Goal: Information Seeking & Learning: Learn about a topic

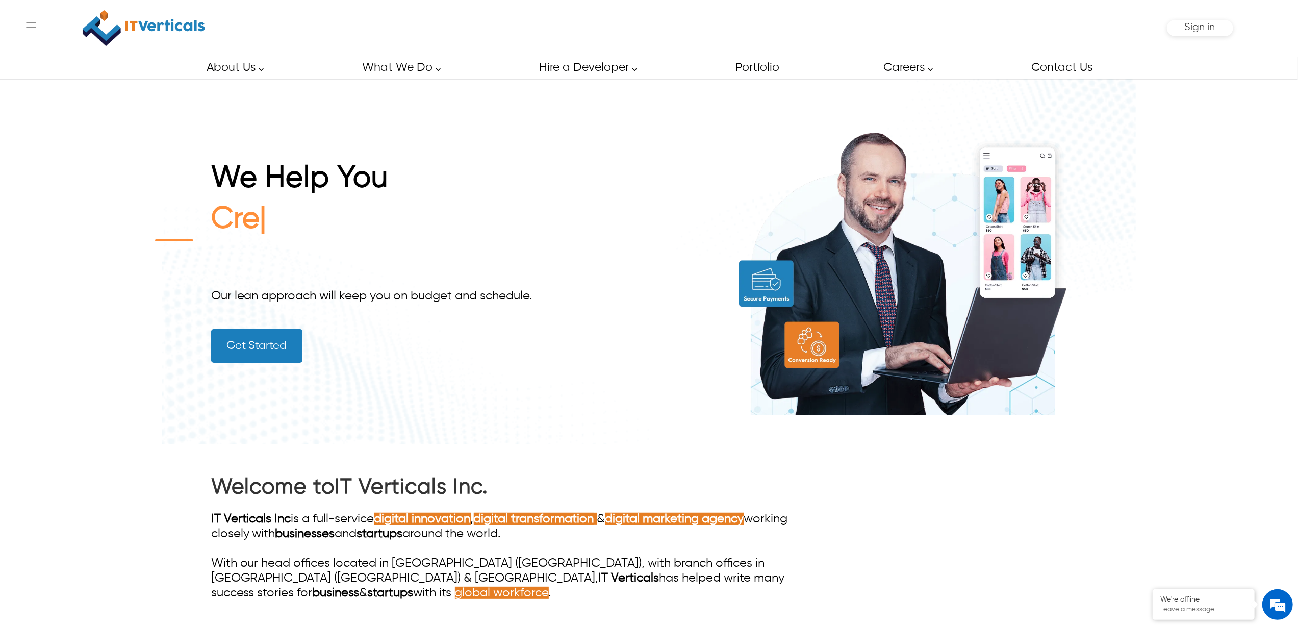
drag, startPoint x: 1244, startPoint y: 1, endPoint x: 1251, endPoint y: 105, distance: 104.3
click at [1251, 105] on div "← Menu Startup Solutions Software Development Digital Marketing Services IT Sta…" at bounding box center [649, 312] width 1298 height 625
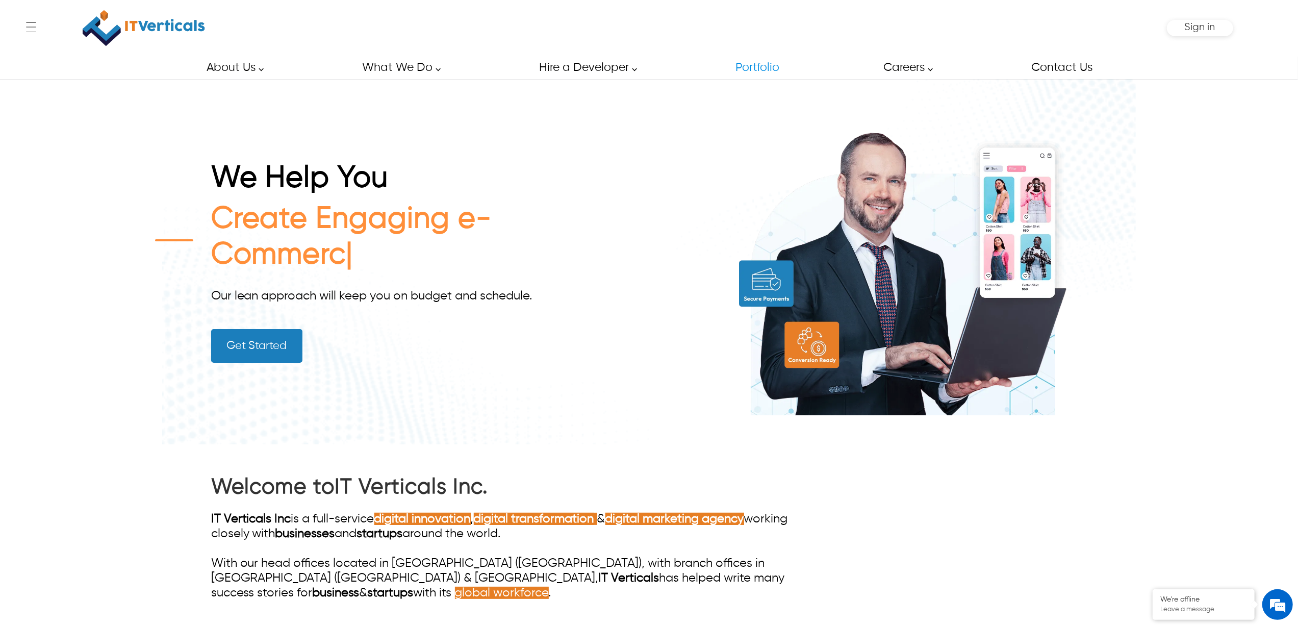
click at [812, 8] on div "← Menu Startup Solutions Software Development Digital Marketing Services IT Sta…" at bounding box center [649, 28] width 1169 height 56
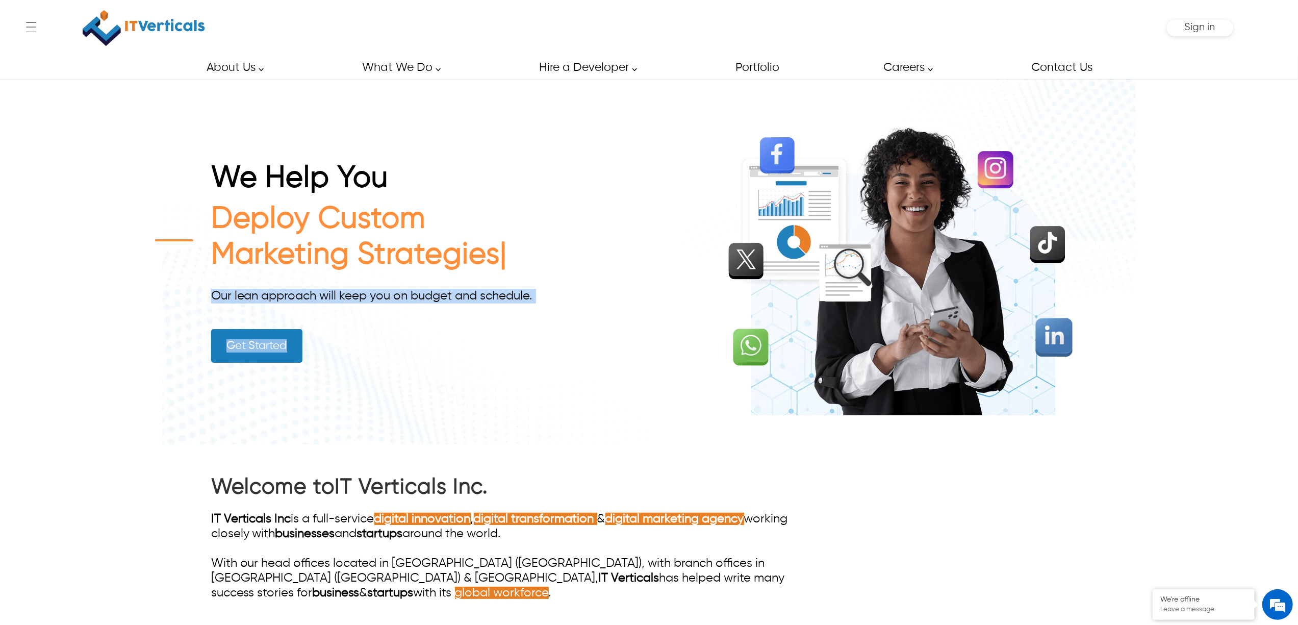
drag, startPoint x: 212, startPoint y: 300, endPoint x: 500, endPoint y: 307, distance: 287.8
click at [500, 307] on div "We Help You Deploy Custom Marketing Strategies Our lean approach will keep you …" at bounding box center [386, 262] width 350 height 202
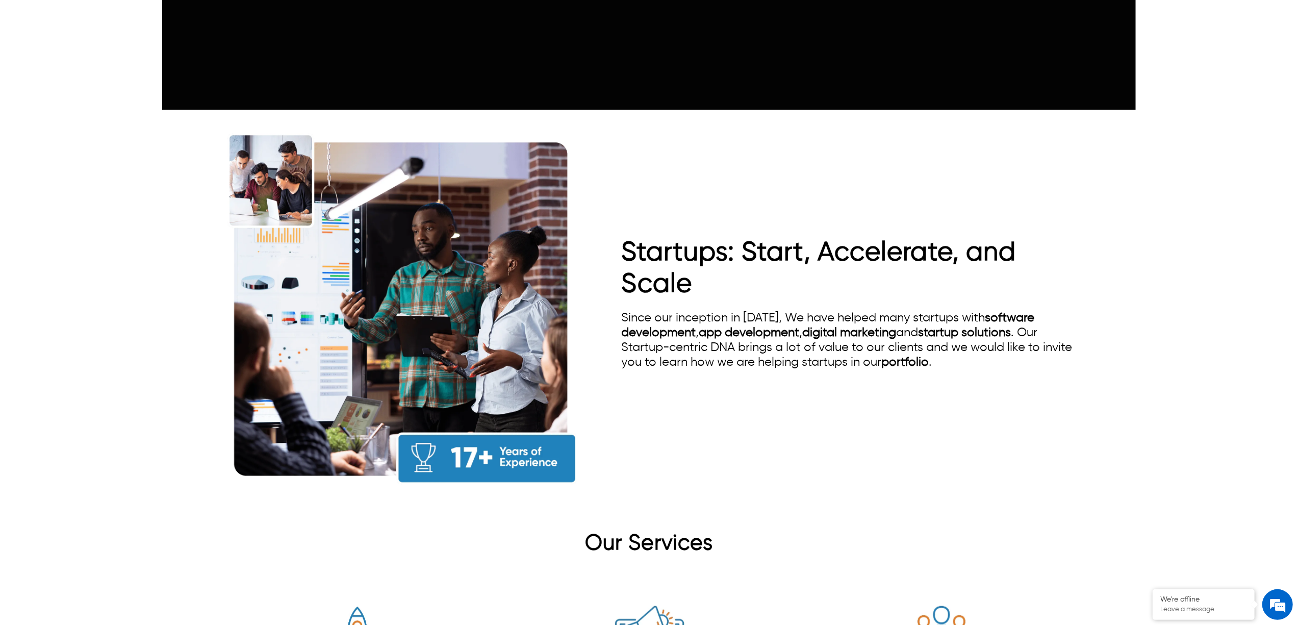
scroll to position [884, 0]
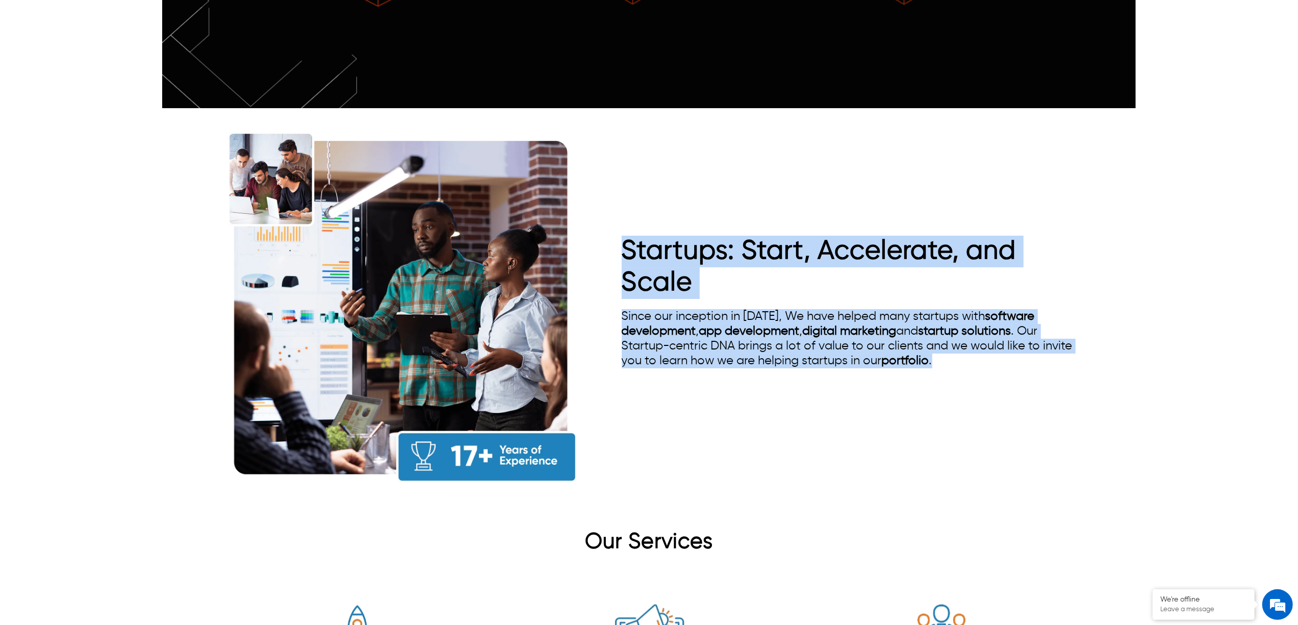
drag, startPoint x: 937, startPoint y: 341, endPoint x: 593, endPoint y: 219, distance: 365.0
click at [593, 219] on div "Startups: Start, Accelerate, and Scale Since our inception in 2008, We have hel…" at bounding box center [649, 307] width 876 height 383
click at [793, 258] on h1 "Startups: Start, Accelerate, and Scale" at bounding box center [855, 267] width 466 height 63
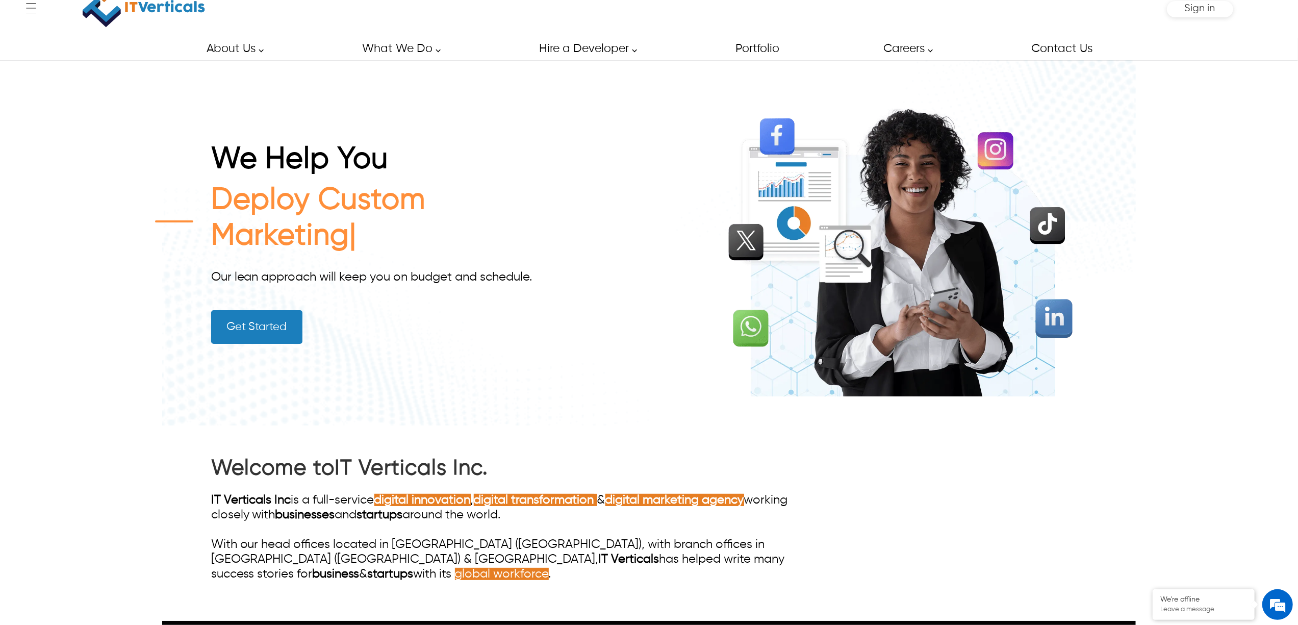
scroll to position [0, 0]
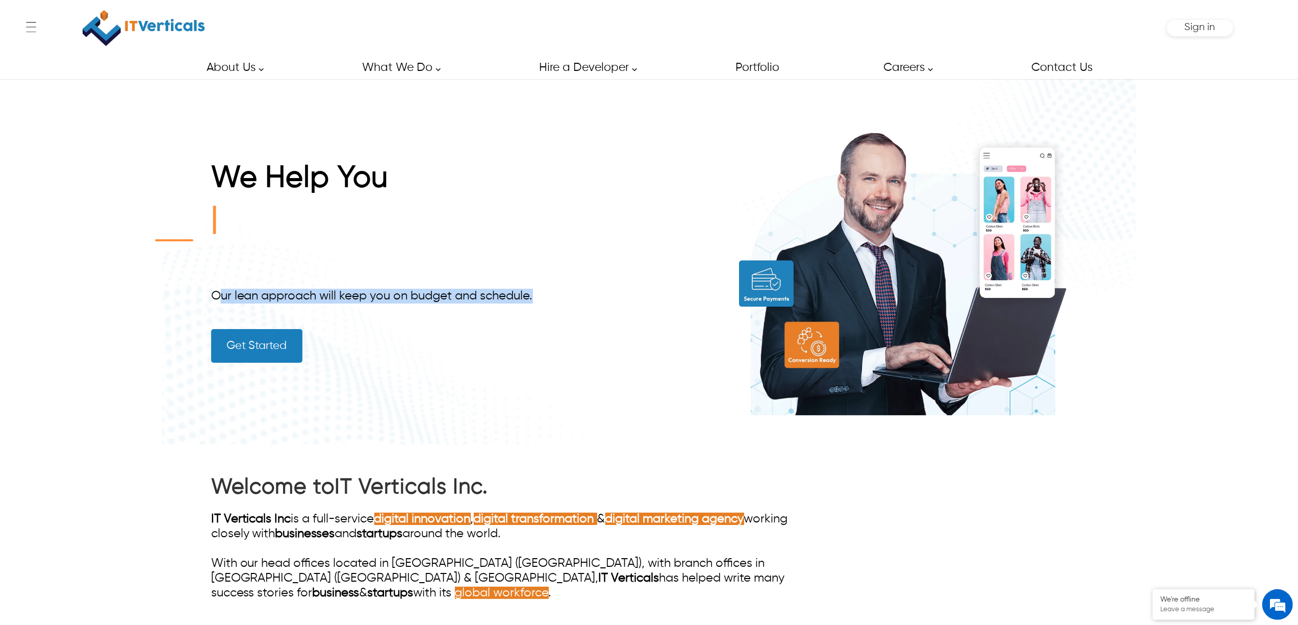
drag, startPoint x: 221, startPoint y: 298, endPoint x: 591, endPoint y: 294, distance: 369.8
click at [591, 294] on div "We Help You Our lean approach will keep you on budget and schedule. Get Started" at bounding box center [649, 261] width 876 height 365
click at [565, 327] on div "We Help You Creat Our lean approach will keep you on budget and schedule. Get S…" at bounding box center [649, 261] width 876 height 365
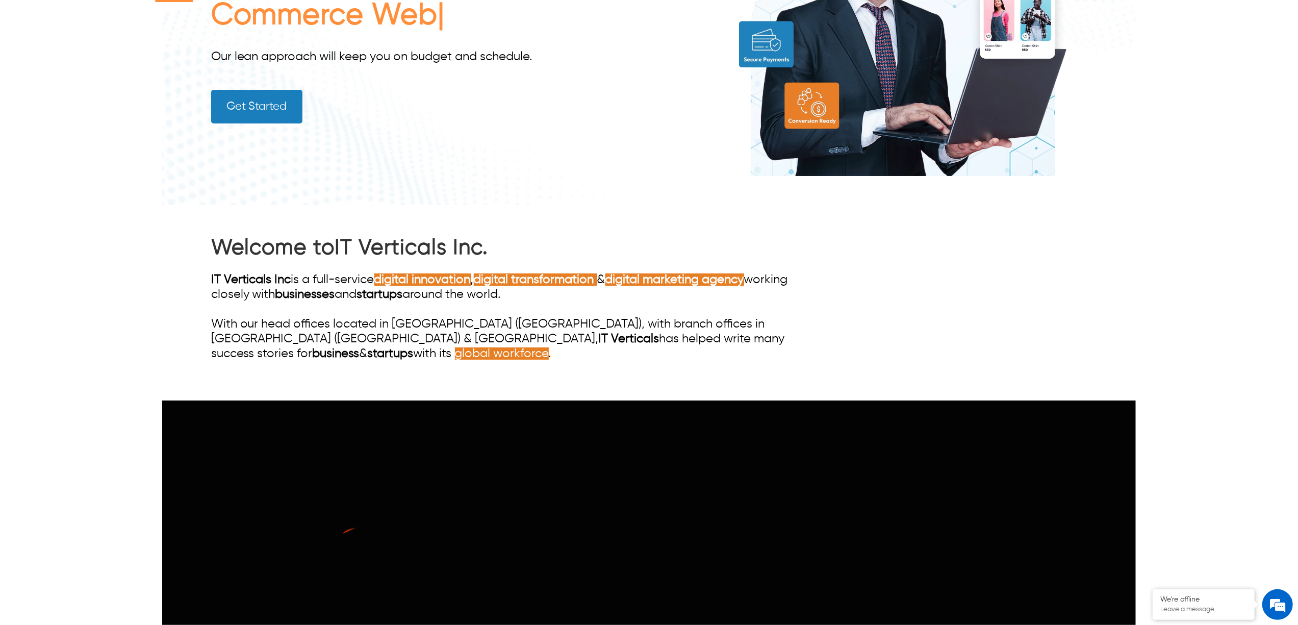
scroll to position [272, 0]
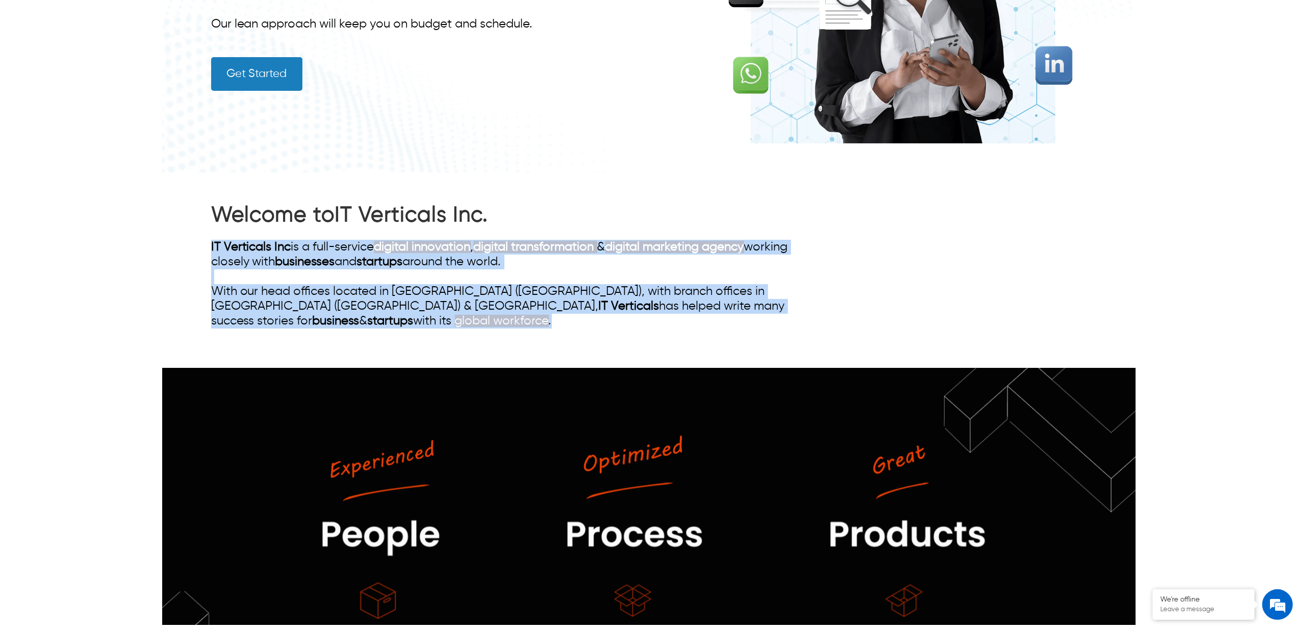
drag, startPoint x: 687, startPoint y: 302, endPoint x: 174, endPoint y: 242, distance: 515.7
click at [171, 242] on div "Welcome to IT Verticals Inc. IT Verticals Inc is a full-service digital innovat…" at bounding box center [649, 269] width 974 height 195
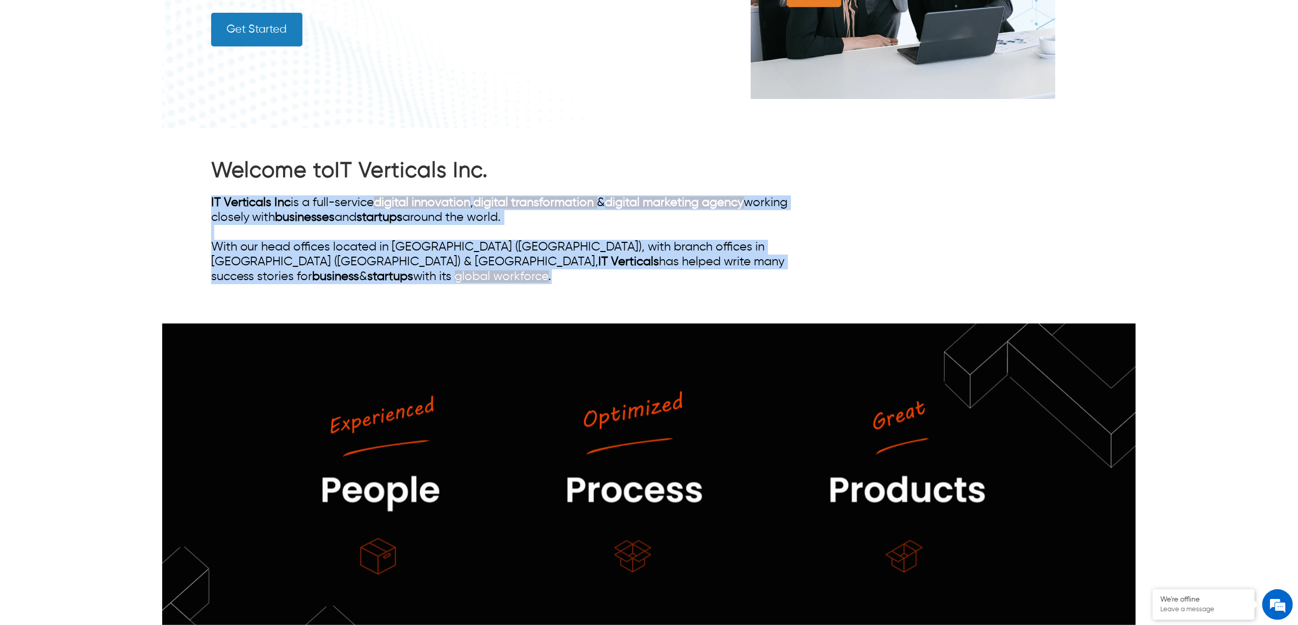
scroll to position [136, 0]
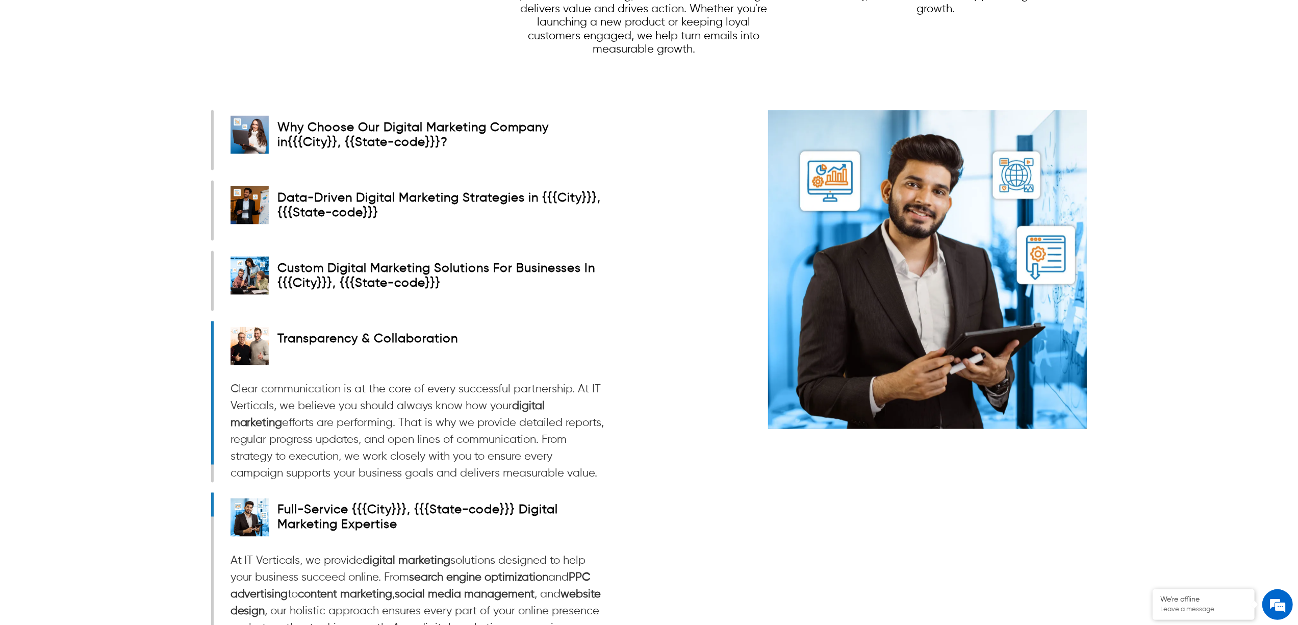
scroll to position [1496, 0]
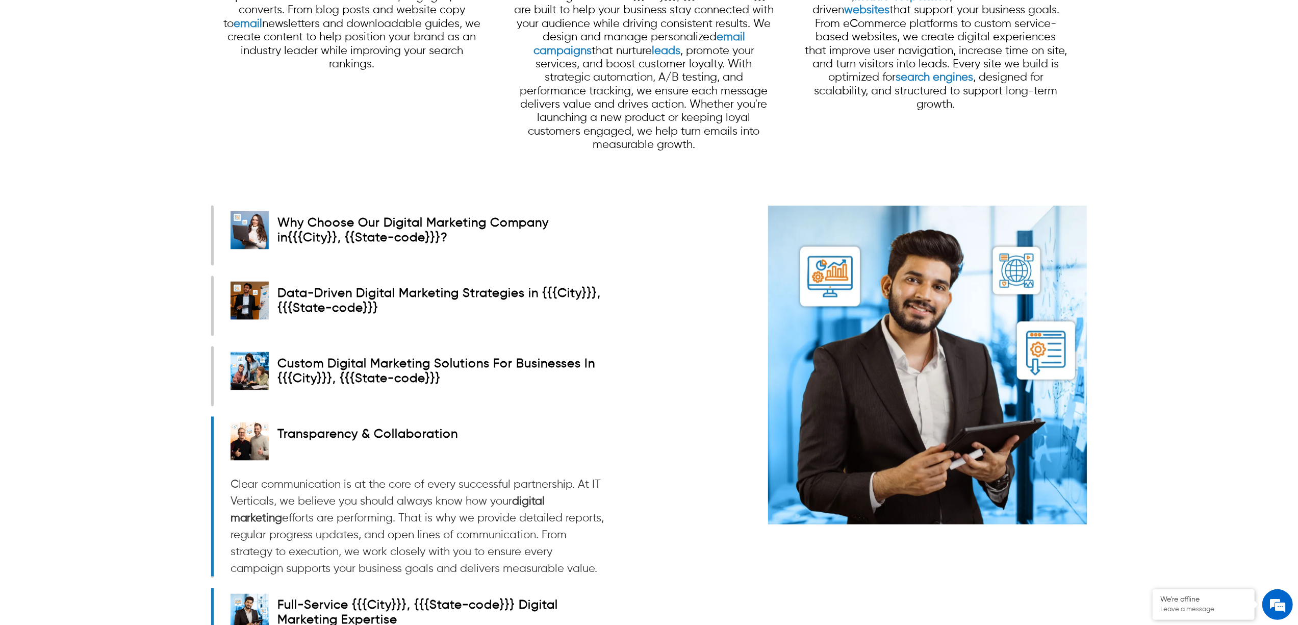
click at [354, 232] on strong "{{City}}, {{State-code}}" at bounding box center [364, 238] width 143 height 12
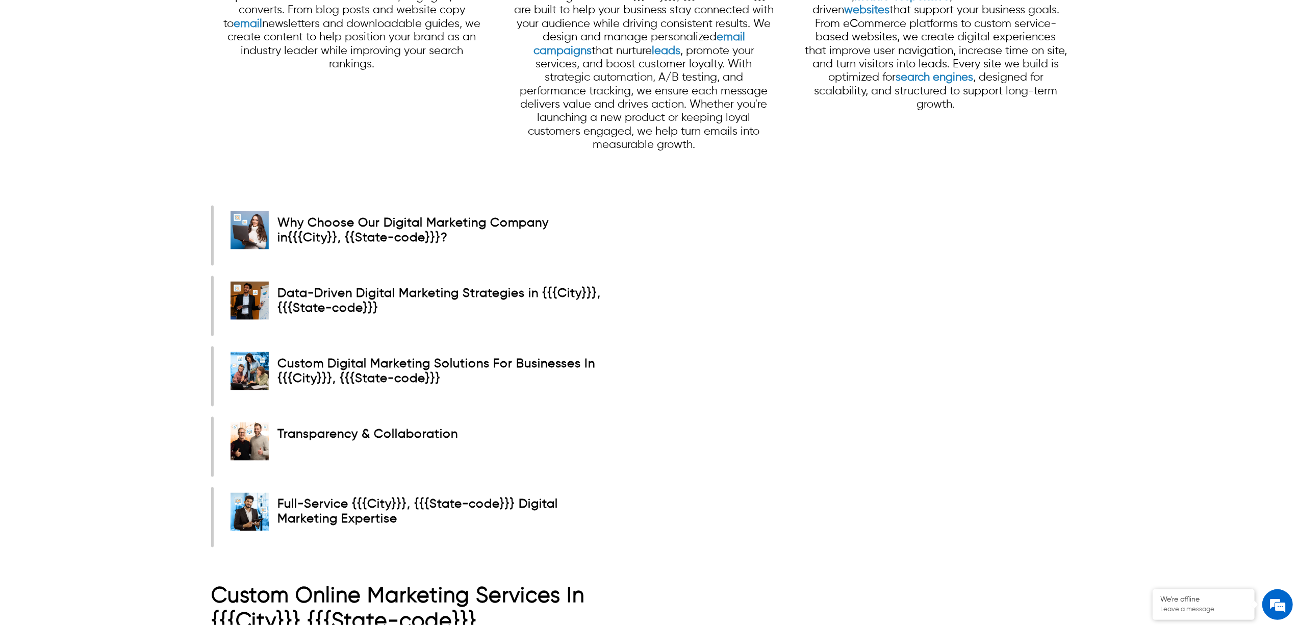
click at [397, 232] on strong "{{City}}, {{State-code}}" at bounding box center [364, 238] width 143 height 12
click at [245, 211] on img at bounding box center [250, 230] width 38 height 38
drag, startPoint x: 343, startPoint y: 205, endPoint x: 349, endPoint y: 205, distance: 5.6
click at [344, 232] on strong "{{City}}, {{State-code}}" at bounding box center [364, 238] width 143 height 12
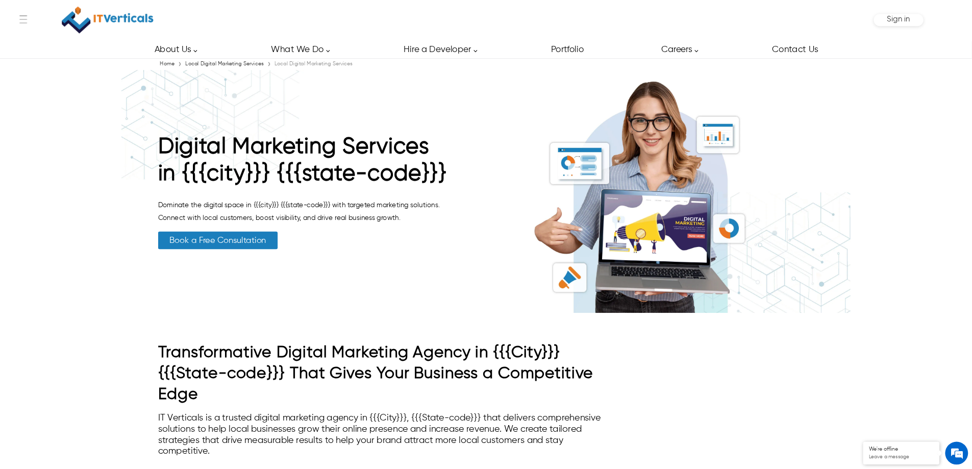
scroll to position [0, 0]
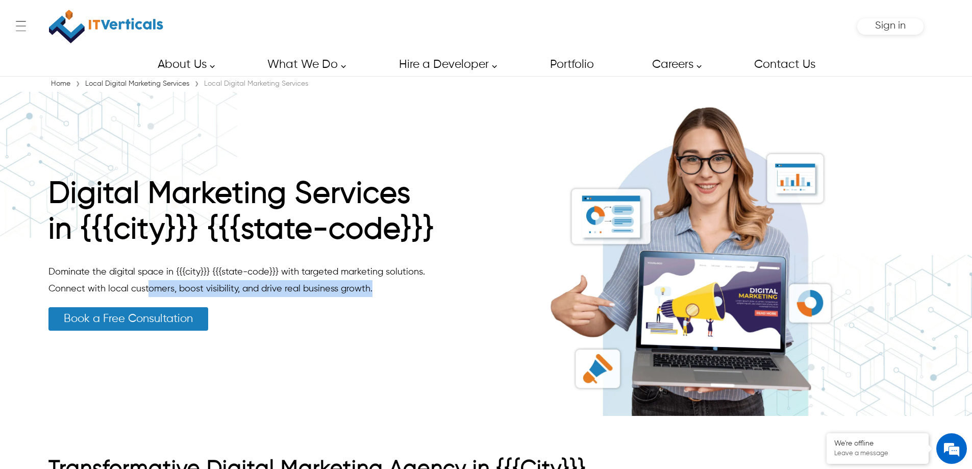
drag, startPoint x: 378, startPoint y: 291, endPoint x: 196, endPoint y: 292, distance: 182.1
click at [153, 286] on p "Dominate the digital space in {{{city}}} {{{state-code}}} with targeted marketi…" at bounding box center [241, 280] width 387 height 34
click at [203, 292] on span "Dominate the digital space in {{{city}}} {{{state-code}}} with targeted marketi…" at bounding box center [236, 280] width 376 height 26
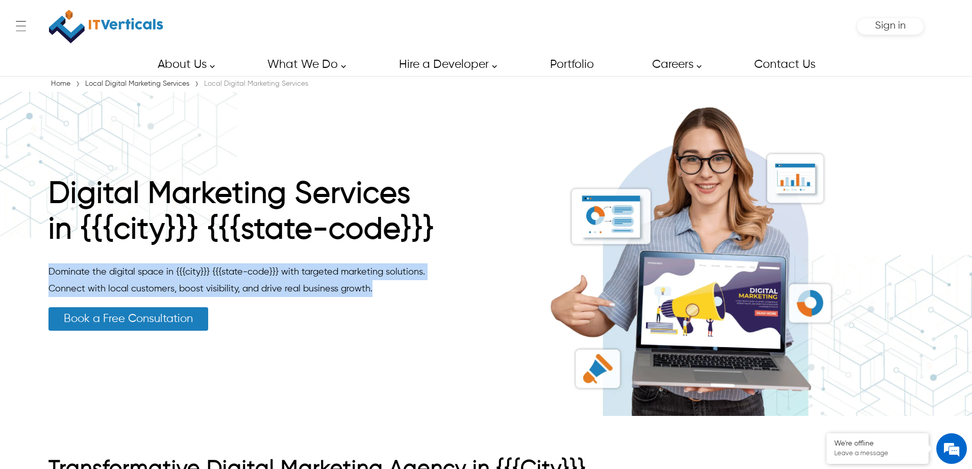
drag, startPoint x: 374, startPoint y: 293, endPoint x: 91, endPoint y: 267, distance: 284.3
click at [51, 267] on p "Dominate the digital space in {{{city}}} {{{state-code}}} with targeted marketi…" at bounding box center [241, 280] width 387 height 34
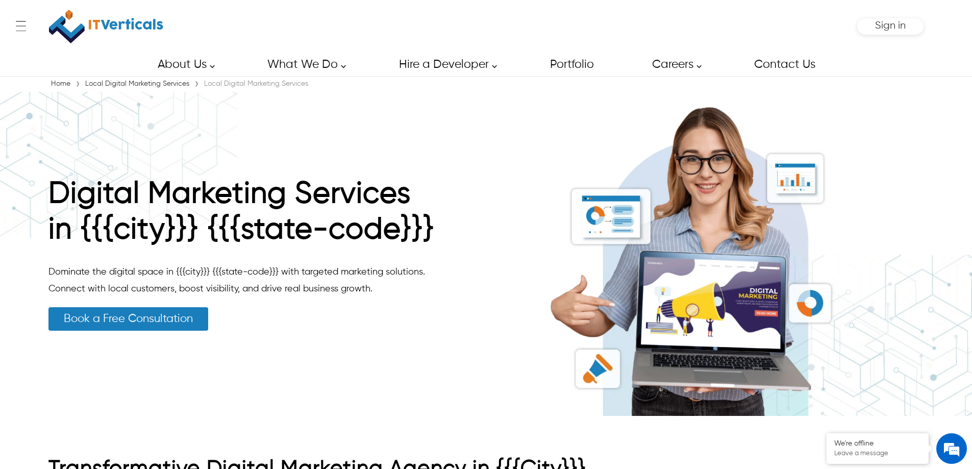
click at [264, 314] on div "Digital Marketing Services in {{{city}}} {{{state-code}}} Dominate the digital …" at bounding box center [241, 253] width 387 height 154
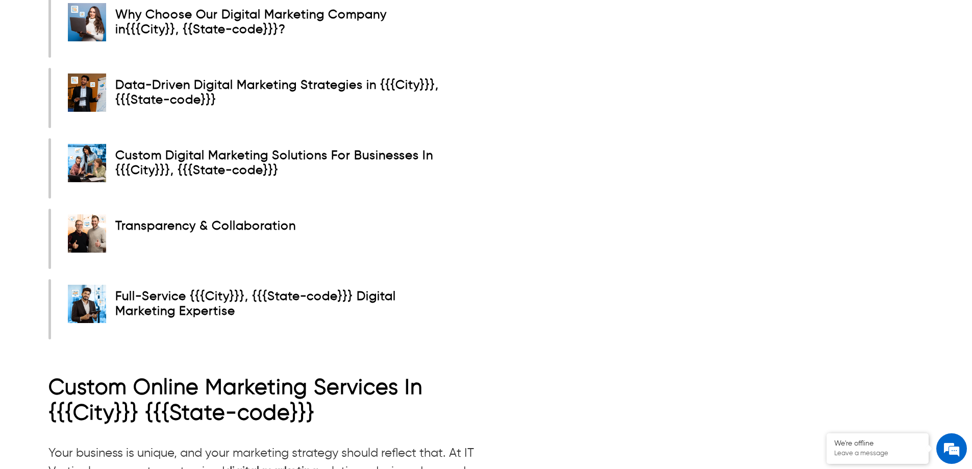
scroll to position [1632, 0]
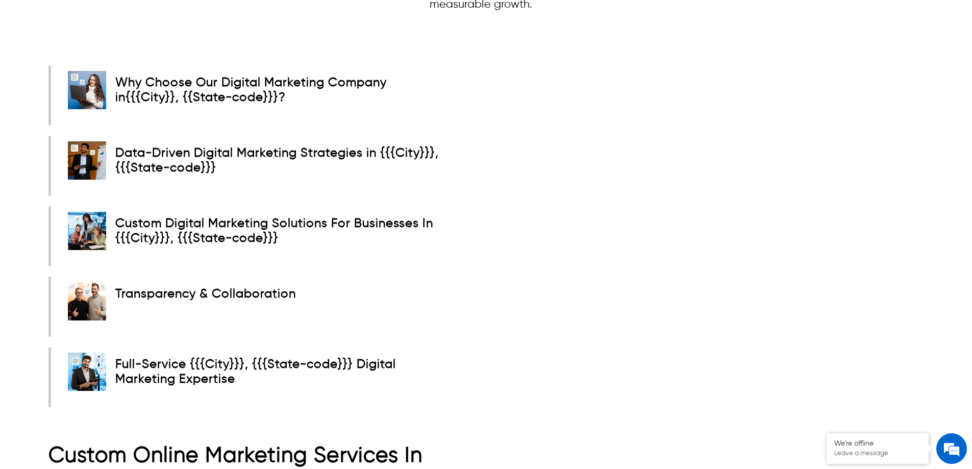
click at [48, 86] on div "Why Choose Our Digital Marketing Company in { {{City}}, {{State-code}} } ? At I…" at bounding box center [486, 236] width 972 height 342
drag, startPoint x: 48, startPoint y: 86, endPoint x: 199, endPoint y: 93, distance: 151.7
click at [79, 86] on div "Why Choose Our Digital Marketing Company in { {{City}}, {{State-code}} } ? At I…" at bounding box center [486, 236] width 972 height 342
click at [268, 137] on div "Data-Driven Digital Marketing Strategies in {{{City}}}, {{{State-code}}}" at bounding box center [274, 161] width 336 height 50
click at [152, 77] on strong "Why Choose Our Digital Marketing Company in" at bounding box center [250, 90] width 271 height 27
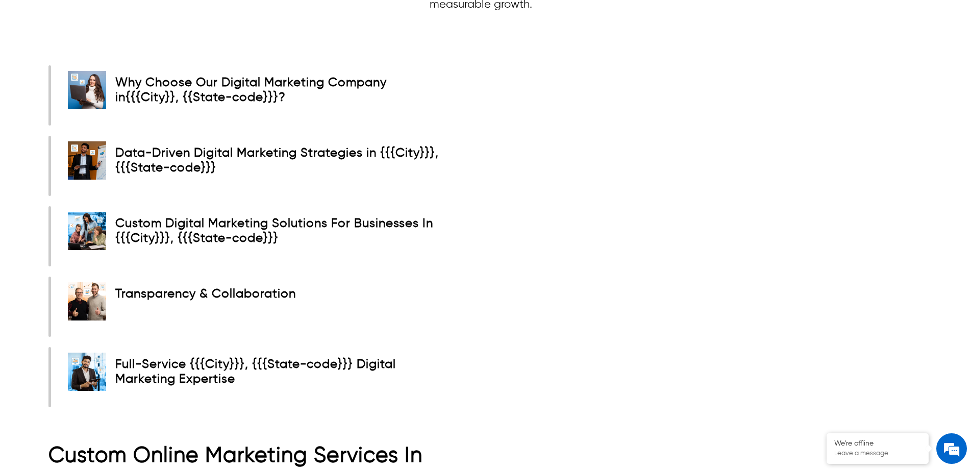
click at [200, 77] on strong "Why Choose Our Digital Marketing Company in" at bounding box center [250, 90] width 271 height 27
drag, startPoint x: 211, startPoint y: 109, endPoint x: 240, endPoint y: 127, distance: 34.4
click at [220, 117] on div "Why Choose Our Digital Marketing Company in { {{City}}, {{State-code}} } ? At I…" at bounding box center [246, 95] width 391 height 60
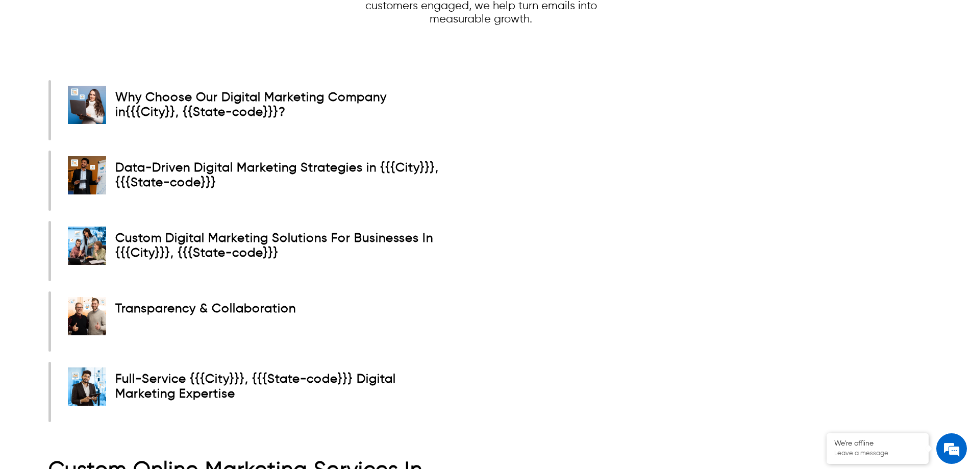
scroll to position [1683, 0]
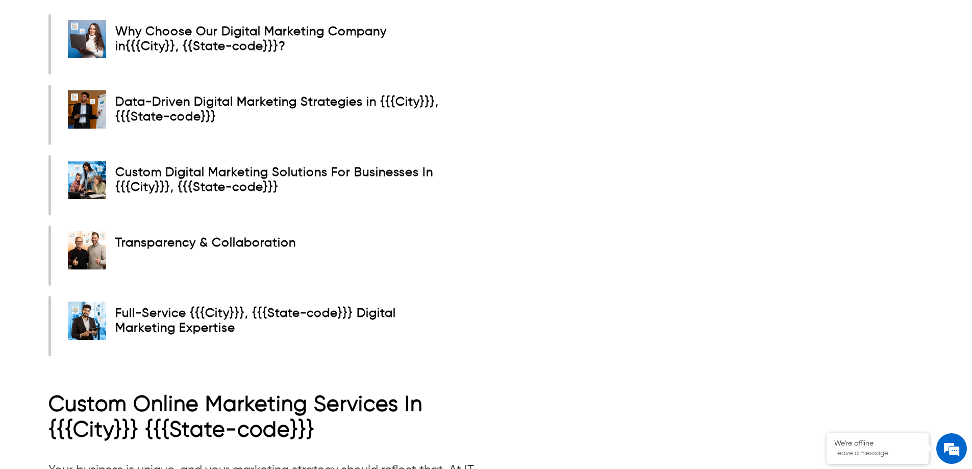
click at [169, 143] on div "Data-Driven Digital Marketing Strategies in {{{City}}}, {{{State-code}}} Succes…" at bounding box center [246, 115] width 391 height 60
drag, startPoint x: 124, startPoint y: 169, endPoint x: 219, endPoint y: 182, distance: 96.2
click at [211, 175] on strong "Custom Digital Marketing Solutions For Businesses In {{{City}}}, {{{State-code}…" at bounding box center [274, 179] width 318 height 27
click at [253, 193] on strong "Custom Digital Marketing Solutions For Businesses In {{{City}}}, {{{State-code}…" at bounding box center [274, 179] width 318 height 27
click at [51, 118] on div "Data-Driven Digital Marketing Strategies in {{{City}}}, {{{State-code}}} Succes…" at bounding box center [246, 115] width 391 height 60
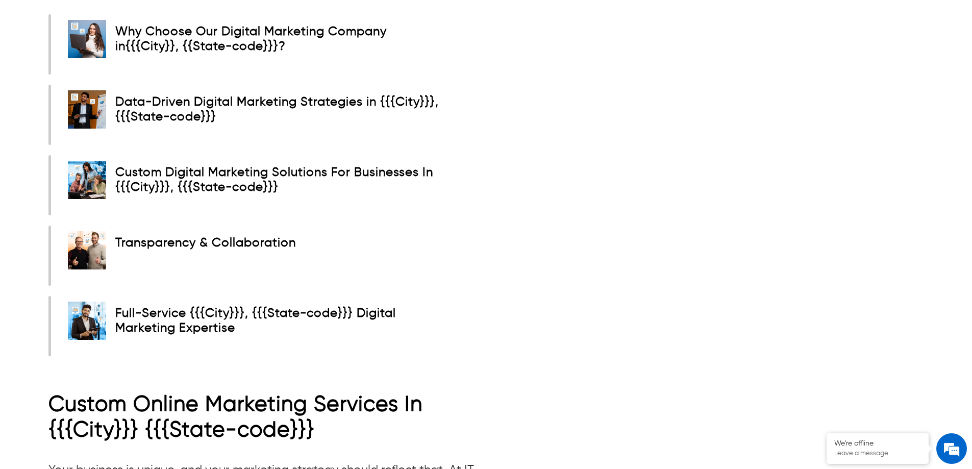
click at [51, 117] on div "Data-Driven Digital Marketing Strategies in {{{City}}}, {{{State-code}}} Succes…" at bounding box center [246, 115] width 391 height 60
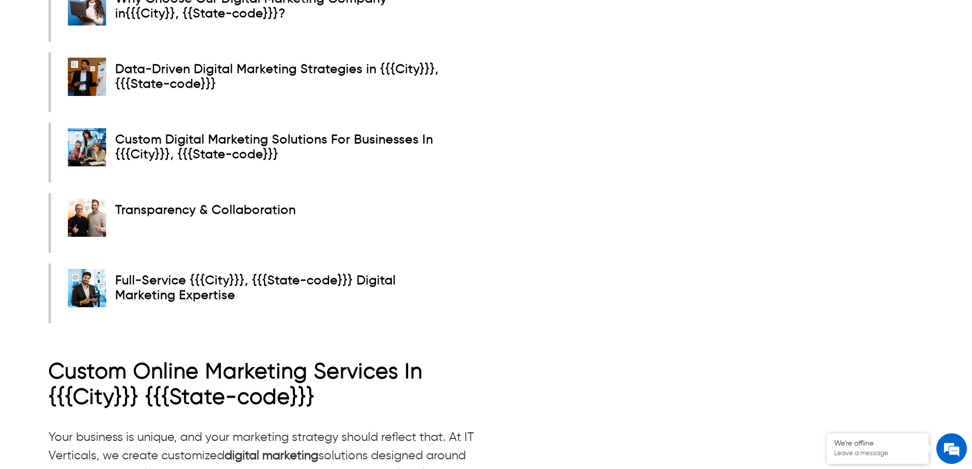
scroll to position [1734, 0]
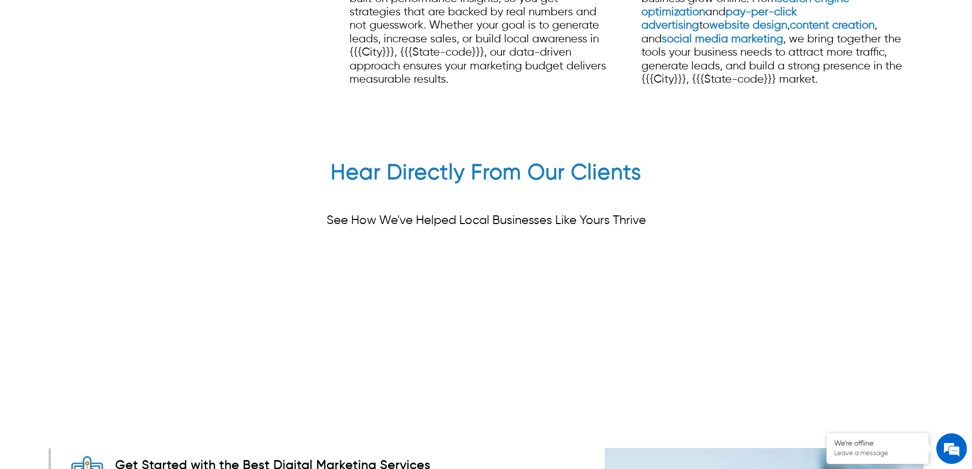
scroll to position [3185, 0]
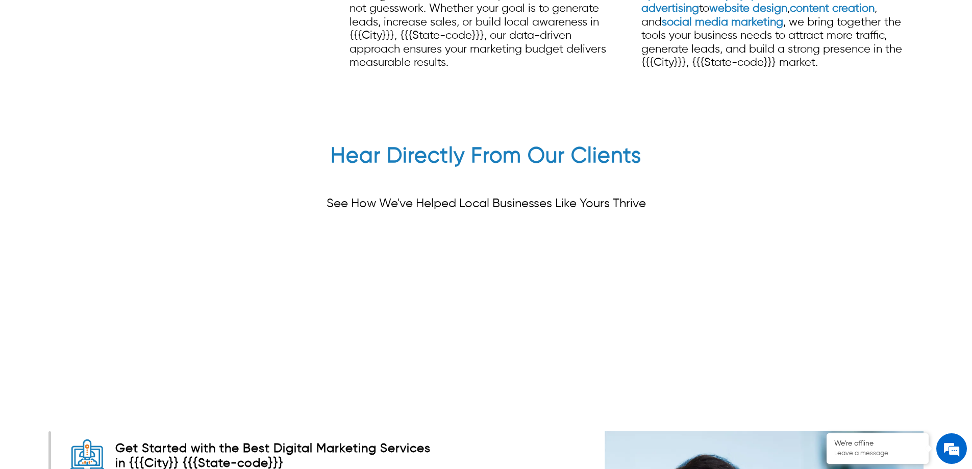
drag, startPoint x: 753, startPoint y: 327, endPoint x: 624, endPoint y: 334, distance: 129.7
click at [631, 334] on div "" We partnered with IT Verticals for SEO and PPC, and the results have been out…" at bounding box center [648, 318] width 1296 height 169
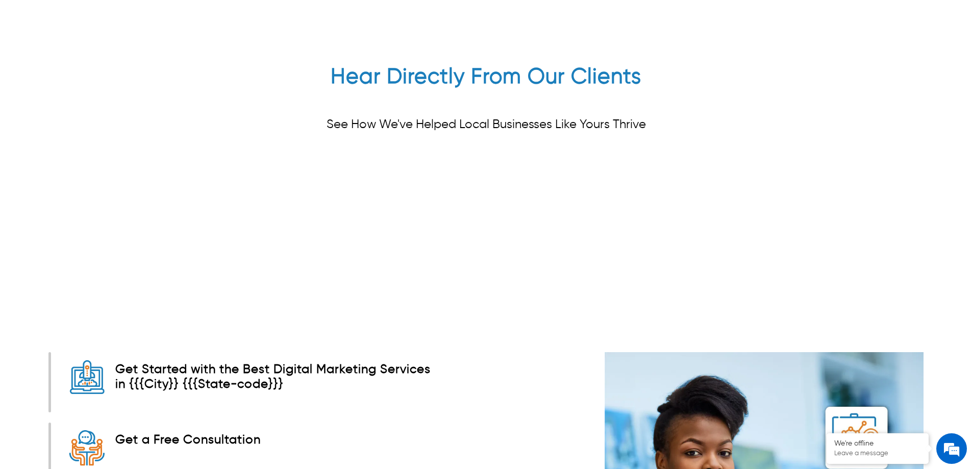
scroll to position [3311, 0]
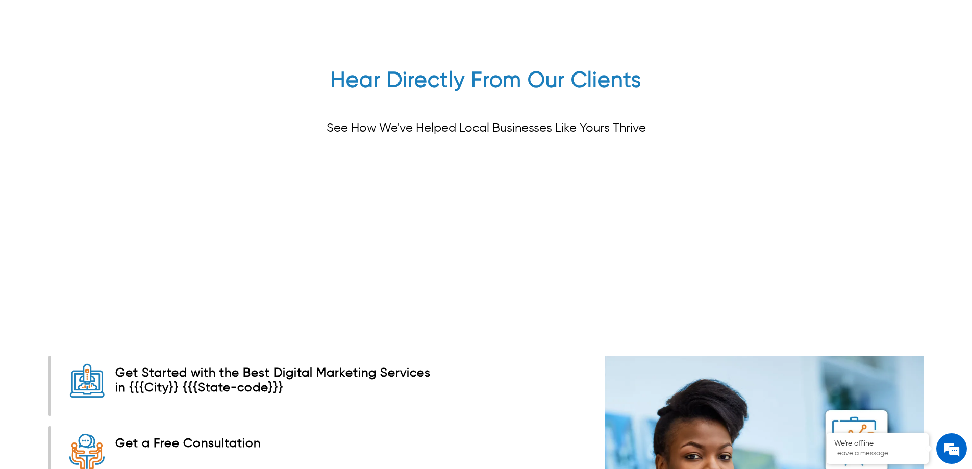
click at [355, 159] on div "" We partnered with IT Verticals for SEO and PPC, and the results have been out…" at bounding box center [648, 242] width 1296 height 169
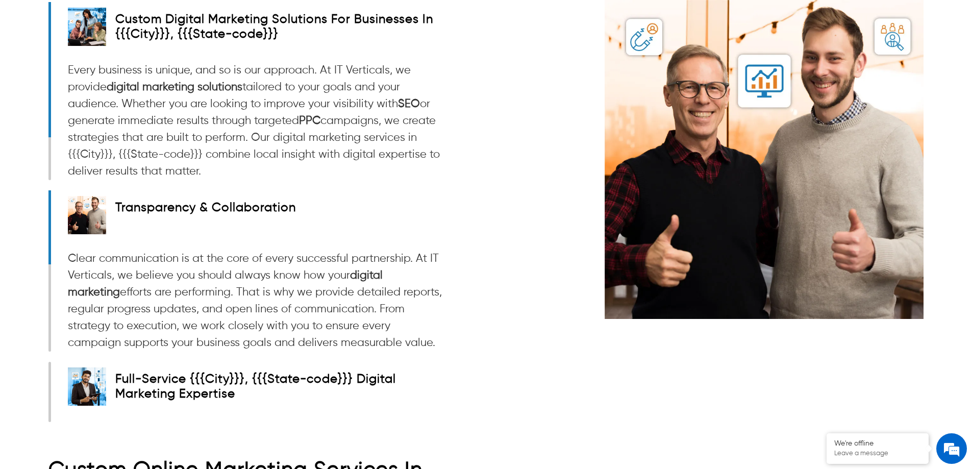
scroll to position [1938, 0]
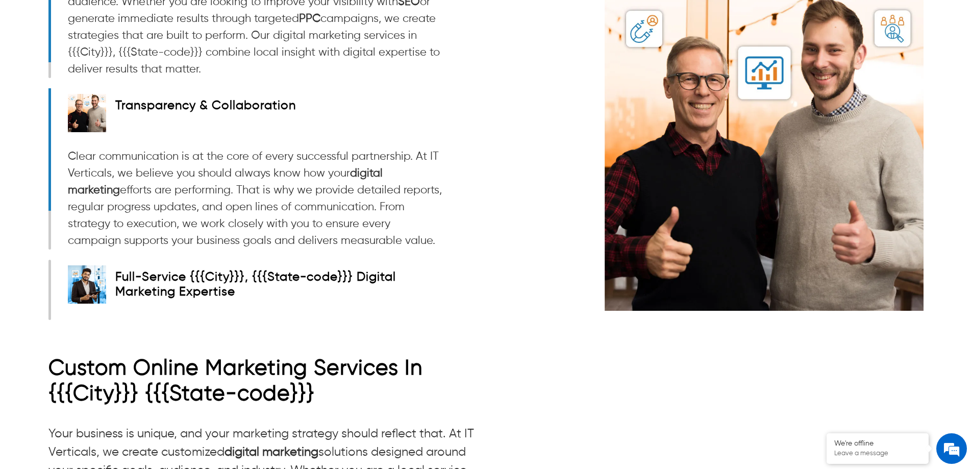
drag, startPoint x: 342, startPoint y: 239, endPoint x: 60, endPoint y: 163, distance: 292.8
click at [60, 163] on div "Transparency & Collaboration Clear communication is at the core of every succes…" at bounding box center [246, 168] width 391 height 161
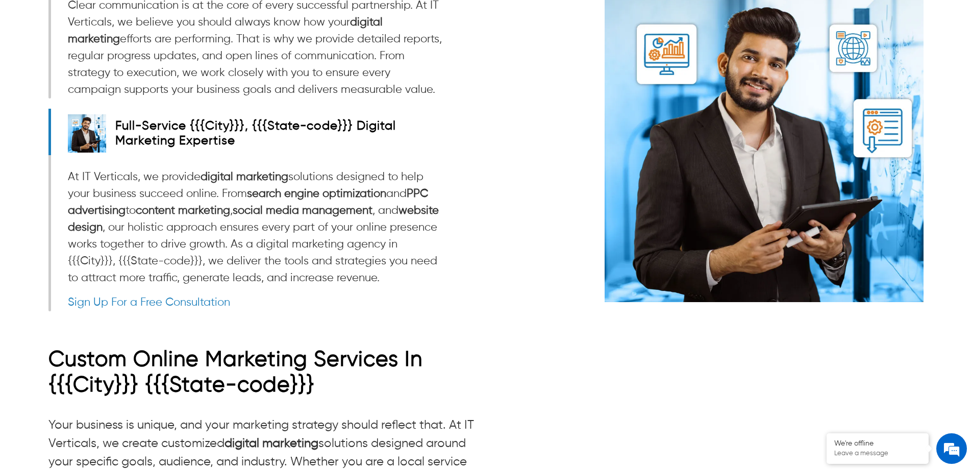
scroll to position [1989, 0]
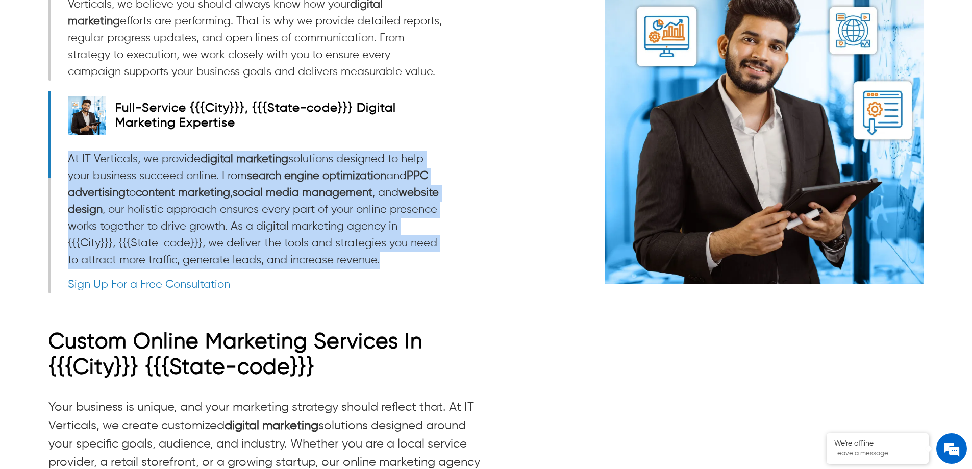
drag, startPoint x: 412, startPoint y: 260, endPoint x: 57, endPoint y: 160, distance: 368.8
click at [57, 160] on div "Full-Service {{{City}}}, {{{State-code}}} Digital Marketing Expertise At IT Ver…" at bounding box center [246, 192] width 391 height 203
click at [108, 173] on p "At IT Verticals, we provide digital marketing solutions designed to help your b…" at bounding box center [255, 210] width 374 height 118
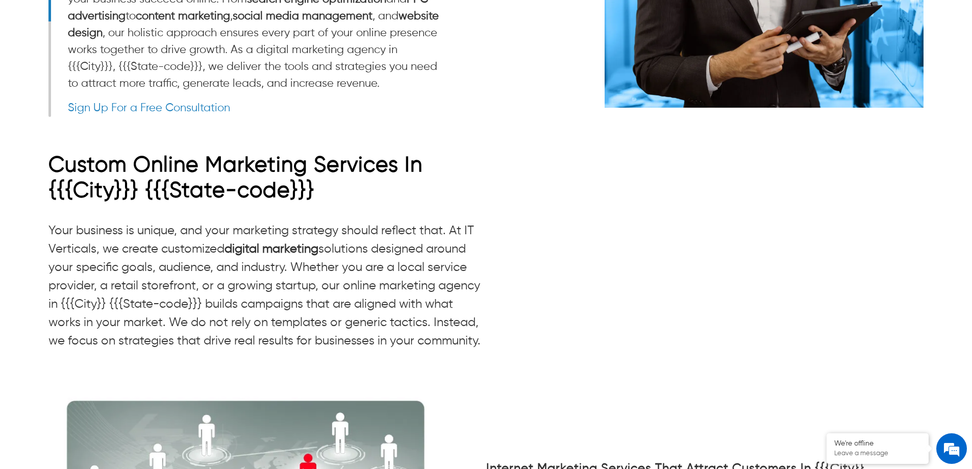
scroll to position [2193, 0]
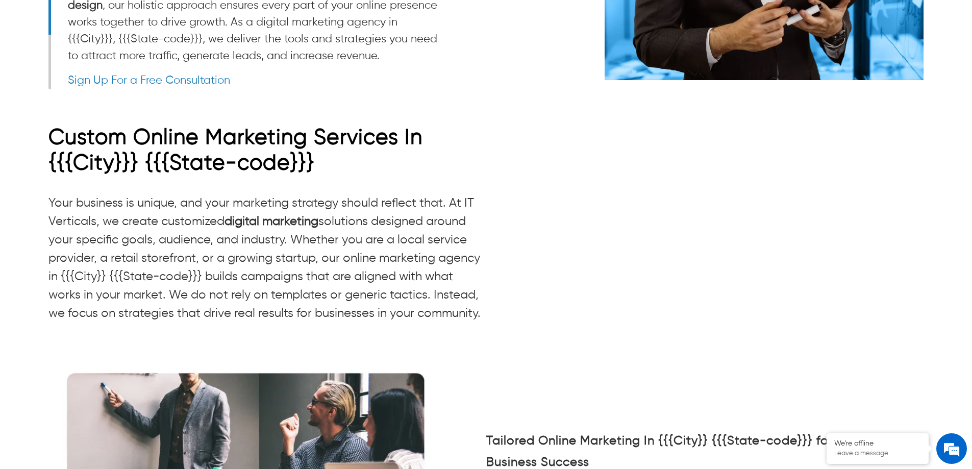
drag, startPoint x: 472, startPoint y: 313, endPoint x: 1, endPoint y: 189, distance: 486.7
click at [1, 189] on div "Custom Online Marketing Services In {{{City}}} {{{State-code}}} Your business i…" at bounding box center [486, 433] width 972 height 616
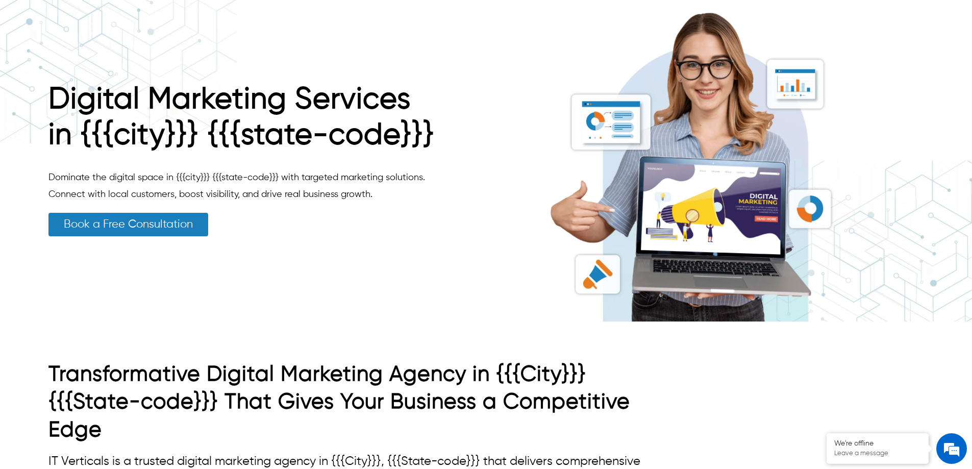
scroll to position [0, 0]
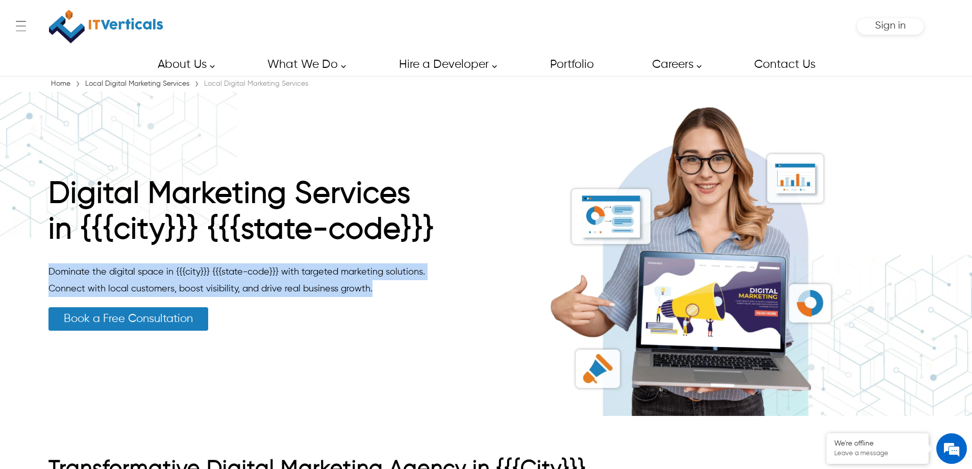
drag, startPoint x: 380, startPoint y: 294, endPoint x: 51, endPoint y: 272, distance: 330.3
click at [51, 272] on p "Dominate the digital space in {{{city}}} {{{state-code}}} with targeted marketi…" at bounding box center [241, 280] width 387 height 34
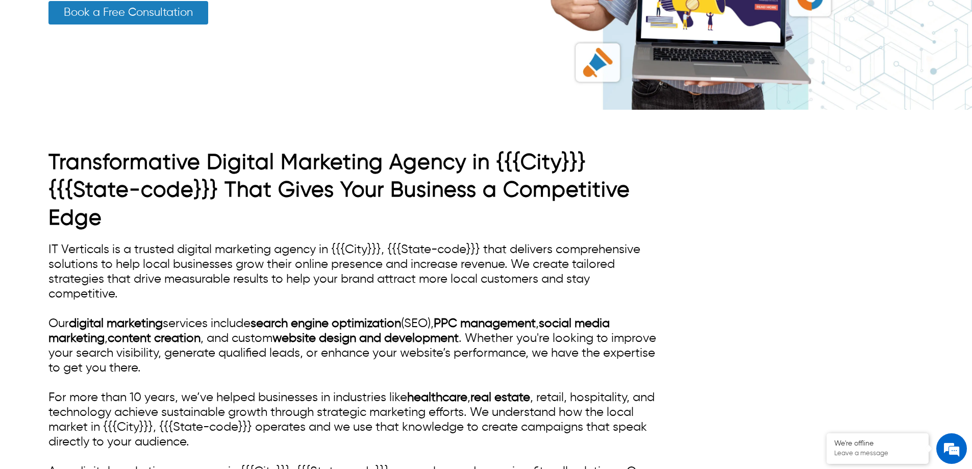
click at [383, 296] on div "IT Verticals is a trusted digital marketing agency in {{{City}}}, {{{State-code…" at bounding box center [354, 412] width 612 height 340
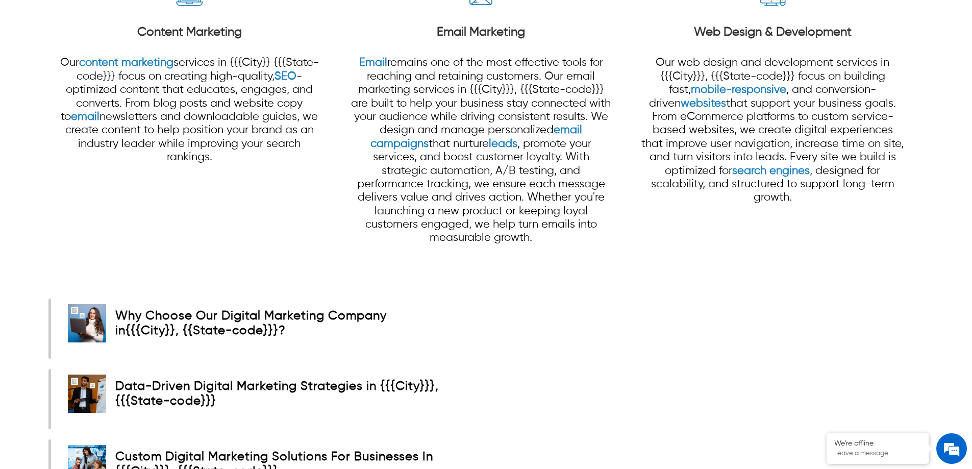
scroll to position [1428, 0]
